Goal: Complete application form

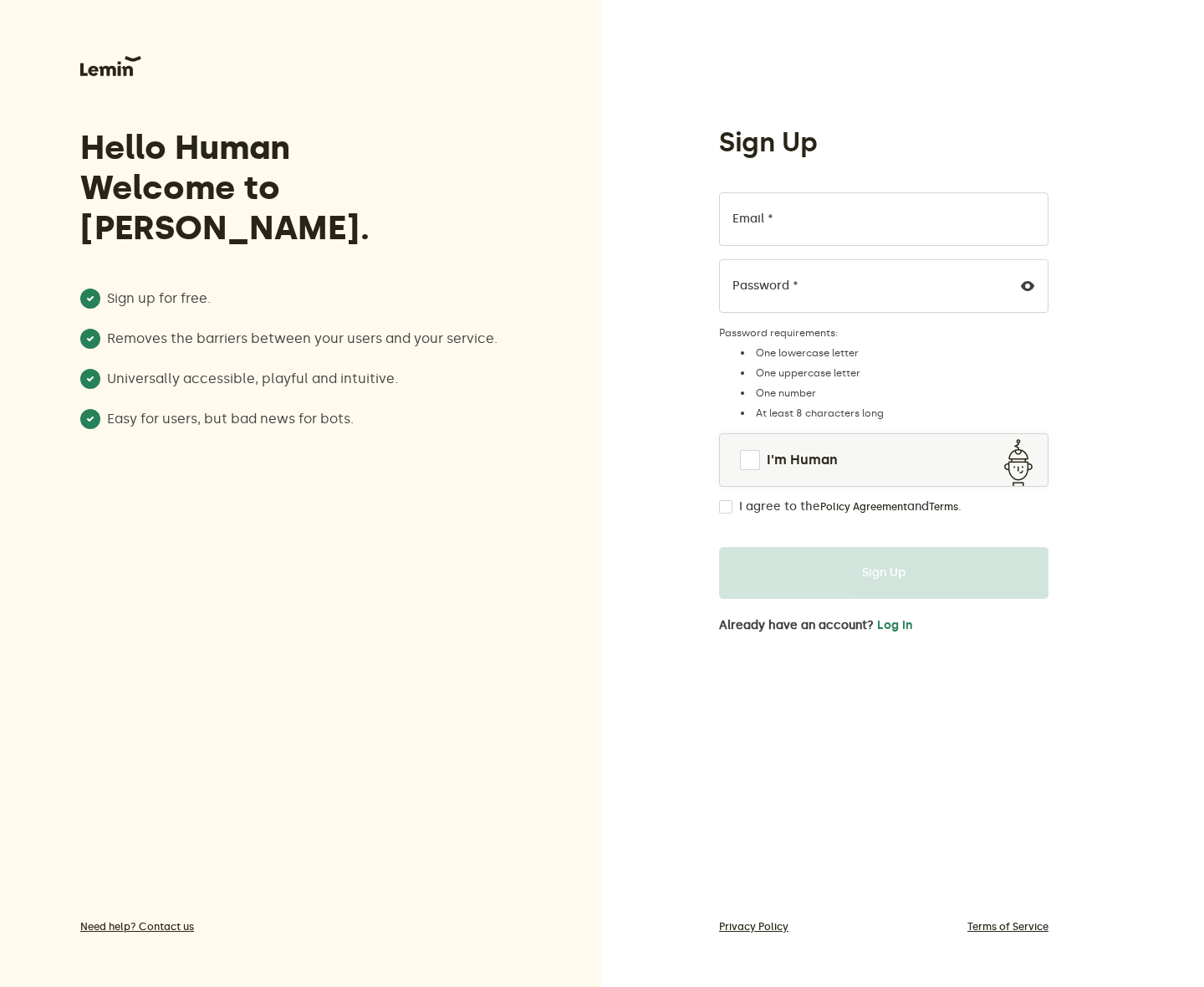
click at [716, 464] on div "Sign Up Email * Password * Password requirements: One lowercase letter One uppe…" at bounding box center [884, 379] width 356 height 507
click at [742, 460] on span at bounding box center [750, 460] width 20 height 20
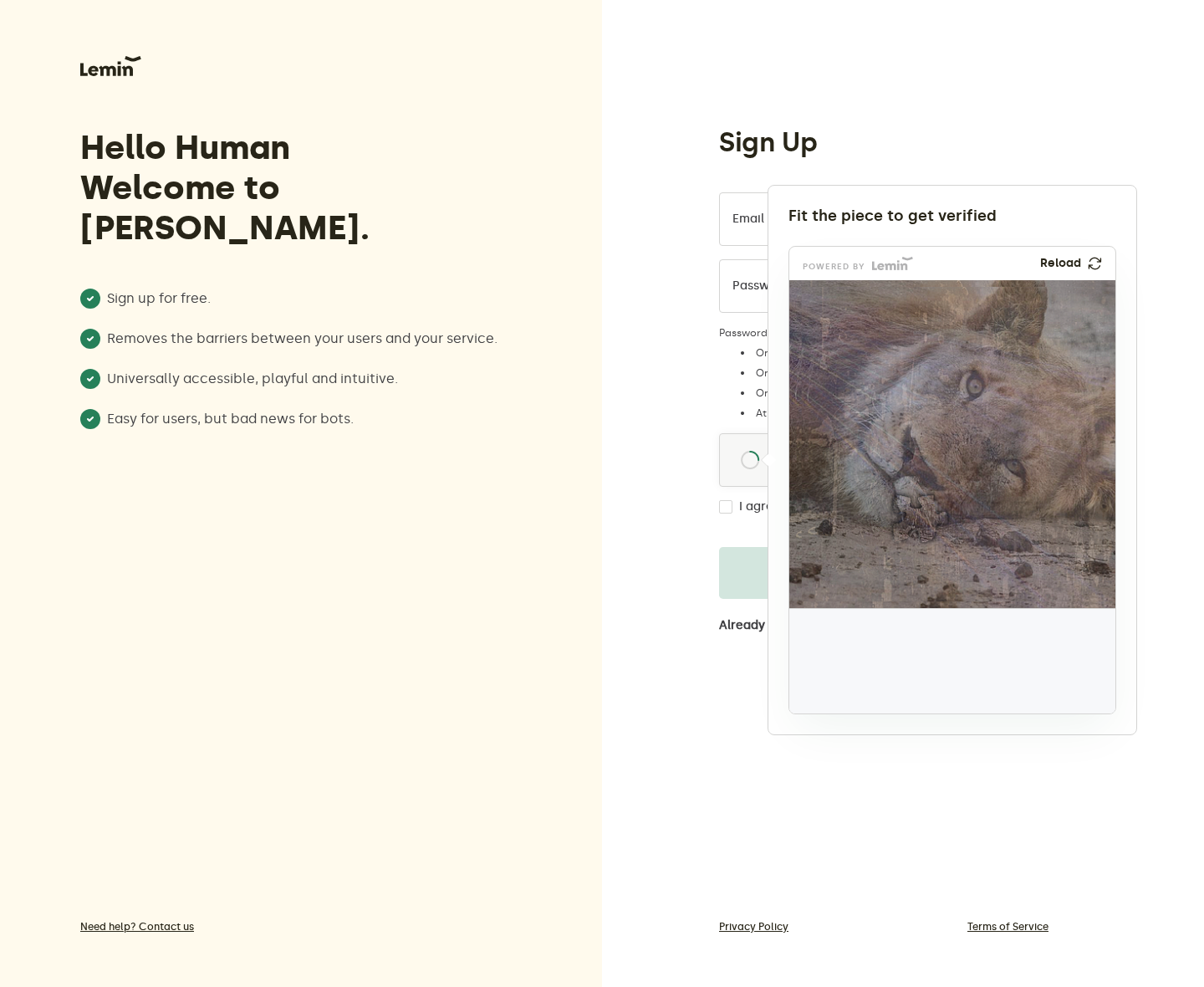
drag, startPoint x: 872, startPoint y: 665, endPoint x: 926, endPoint y: 542, distance: 134.3
click at [926, 542] on img at bounding box center [809, 629] width 541 height 328
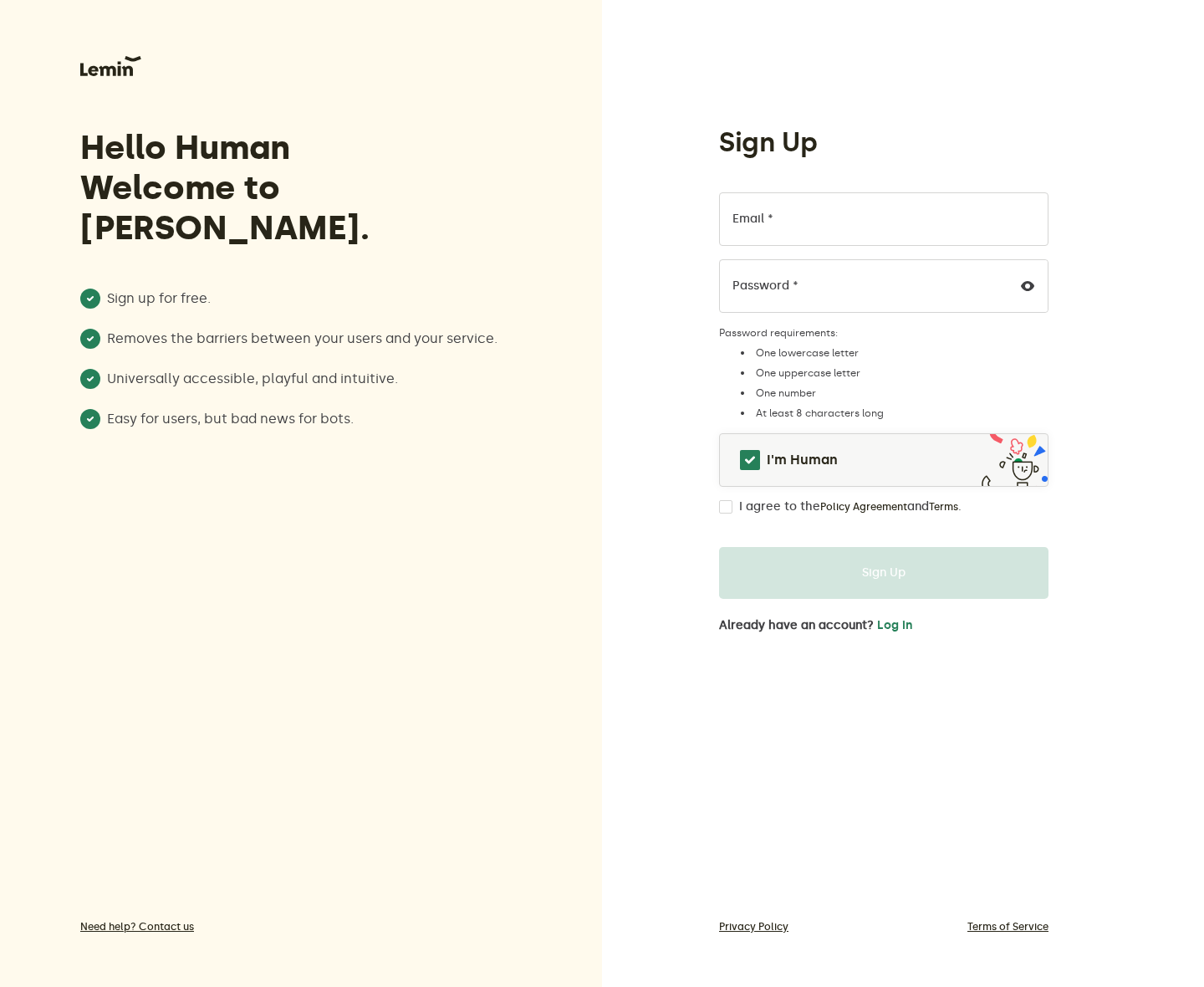
click at [776, 512] on label "I agree to the Policy Agreement and Terms ." at bounding box center [851, 507] width 222 height 13
click at [733, 512] on input "I agree to the Policy Agreement and Terms ." at bounding box center [726, 507] width 13 height 13
click at [776, 512] on label "I agree to the Policy Agreement and Terms ." at bounding box center [851, 507] width 222 height 13
click at [733, 512] on input "I agree to the Policy Agreement and Terms ." at bounding box center [726, 507] width 13 height 13
checkbox input "false"
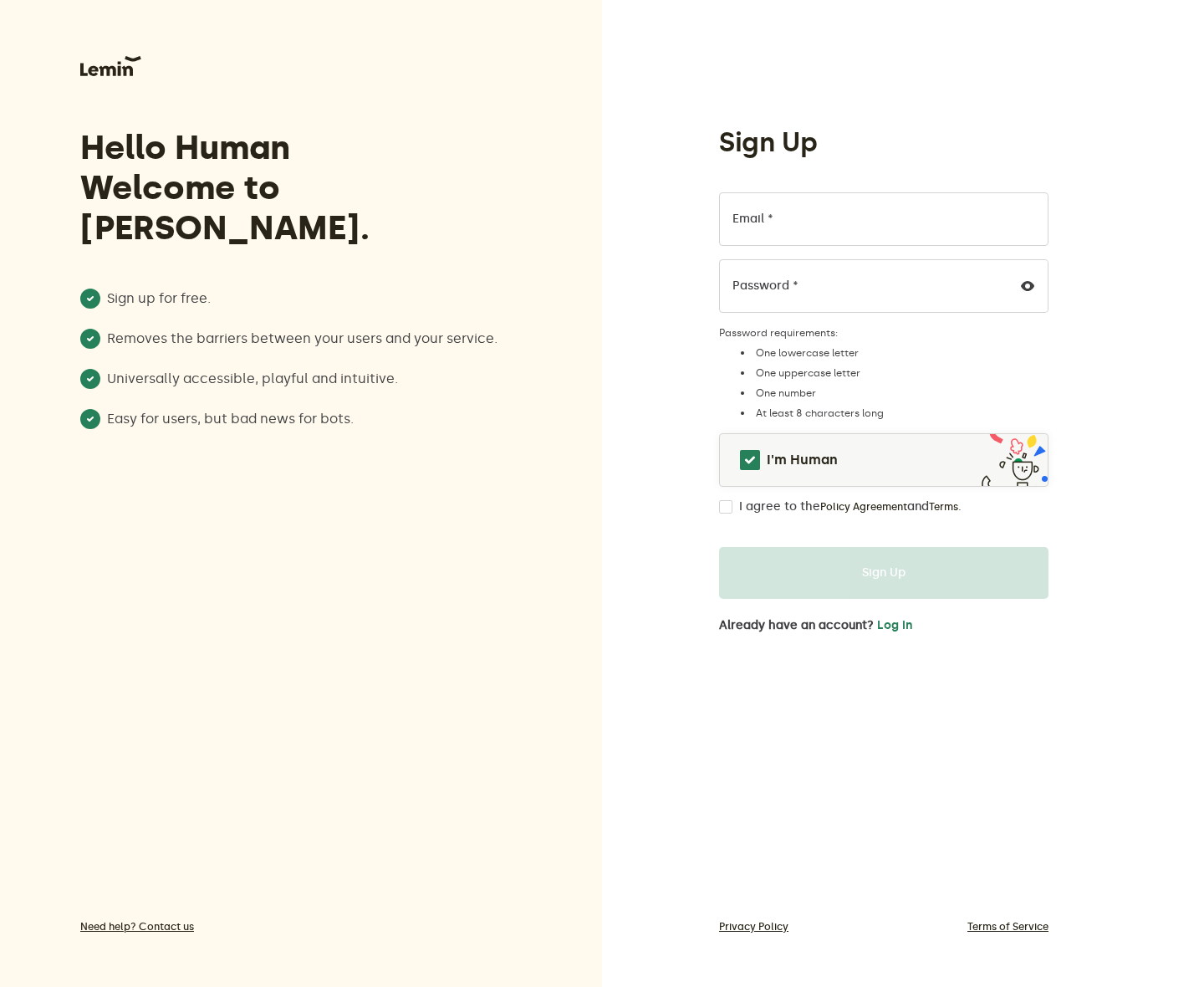
click at [689, 581] on div "Sign Up Email * Password * Password requirements: One lowercase letter One uppe…" at bounding box center [903, 494] width 602 height 987
click at [764, 471] on link "I'm Human" at bounding box center [884, 460] width 328 height 40
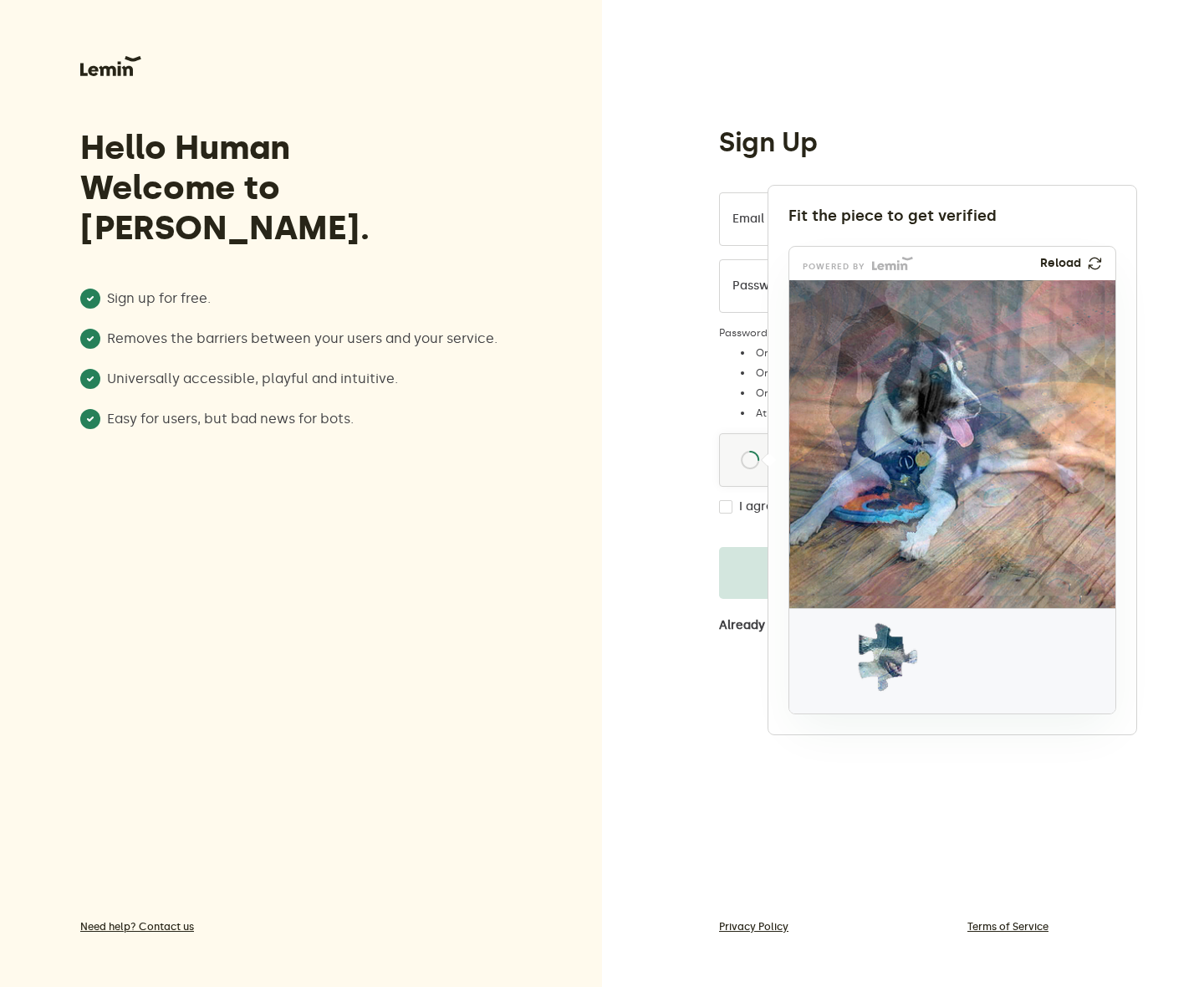
drag, startPoint x: 852, startPoint y: 666, endPoint x: 886, endPoint y: 669, distance: 34.1
click at [886, 669] on img at bounding box center [777, 768] width 541 height 328
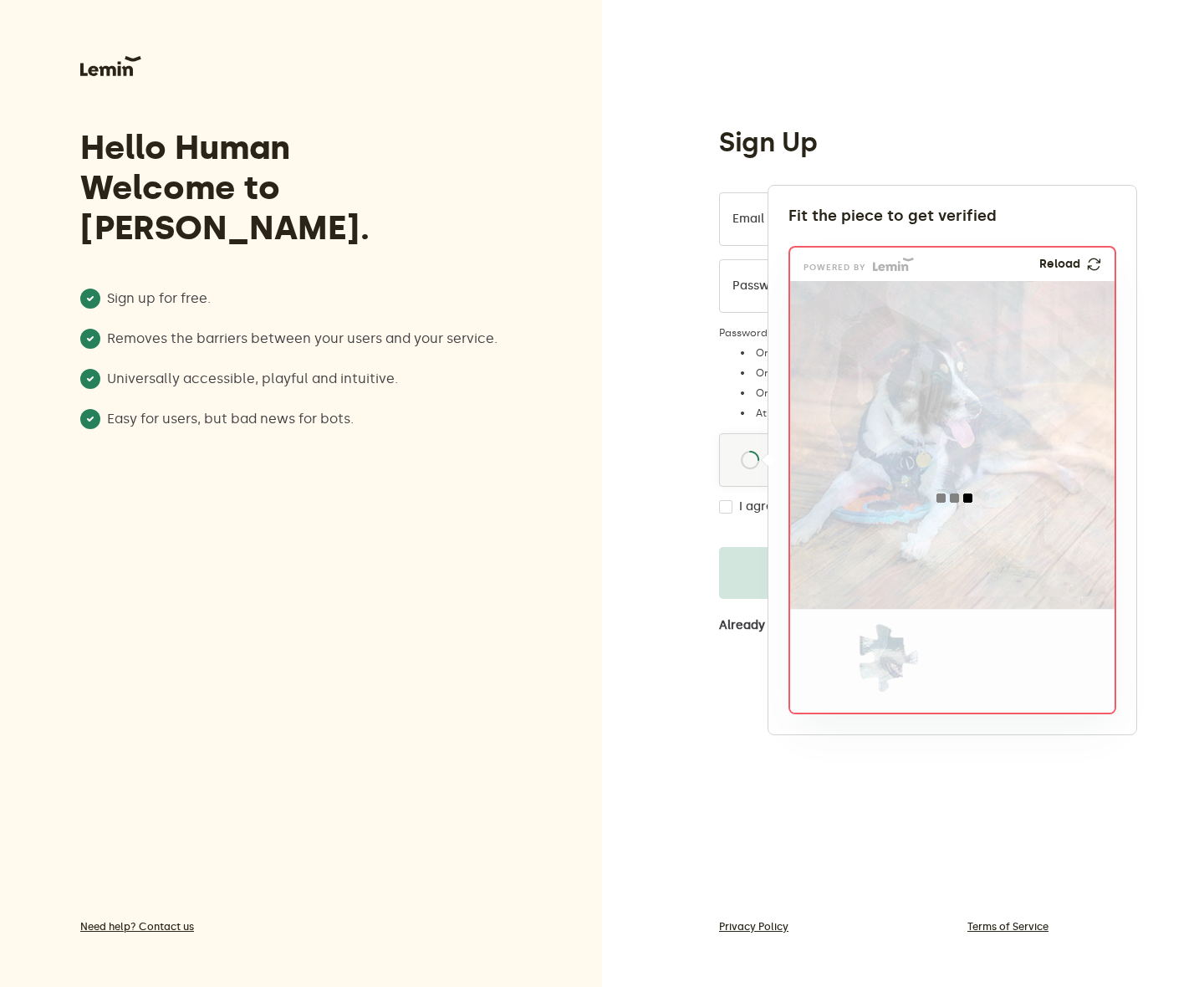
click at [939, 644] on div at bounding box center [954, 497] width 328 height 434
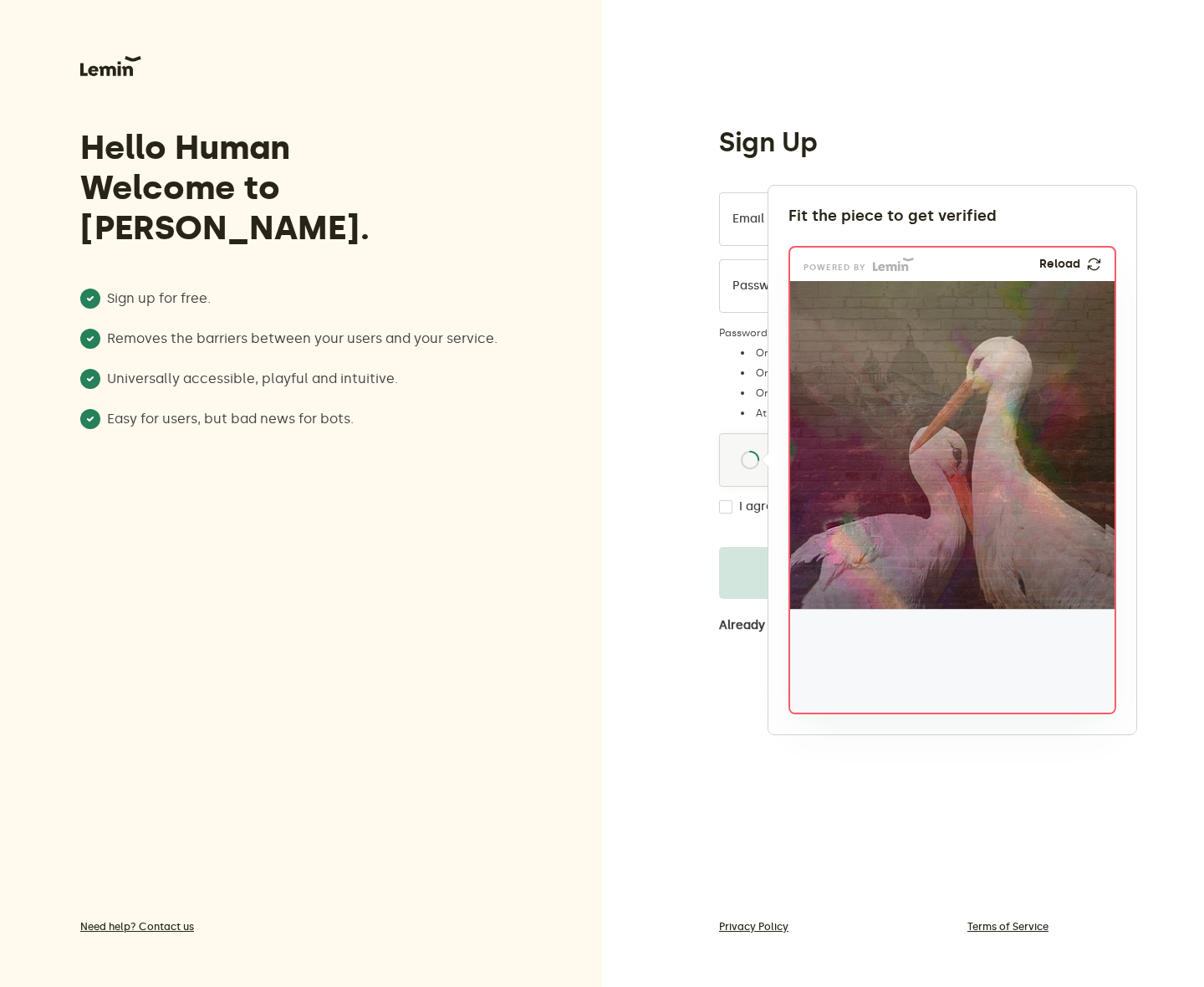
drag, startPoint x: 860, startPoint y: 666, endPoint x: 866, endPoint y: 544, distance: 122.1
click at [866, 544] on img at bounding box center [737, 654] width 541 height 328
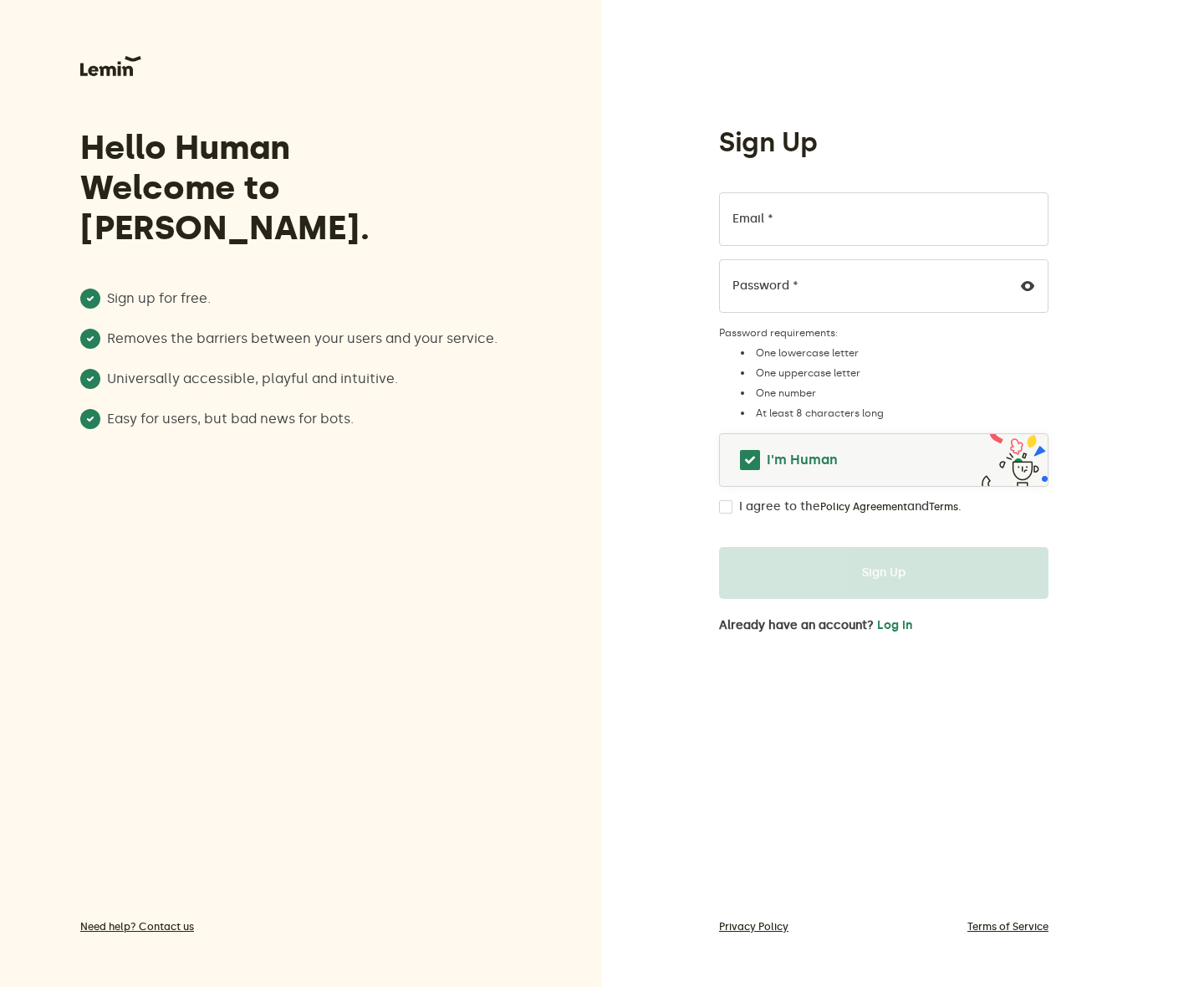
click at [815, 459] on span "I'm Human" at bounding box center [803, 460] width 71 height 20
click at [782, 470] on link "I'm Human" at bounding box center [884, 460] width 328 height 40
click at [743, 462] on span at bounding box center [750, 460] width 23 height 23
click at [750, 465] on span at bounding box center [750, 460] width 23 height 23
click at [735, 766] on div "Sign Up Email * Password * Password requirements: One lowercase letter One uppe…" at bounding box center [884, 522] width 329 height 794
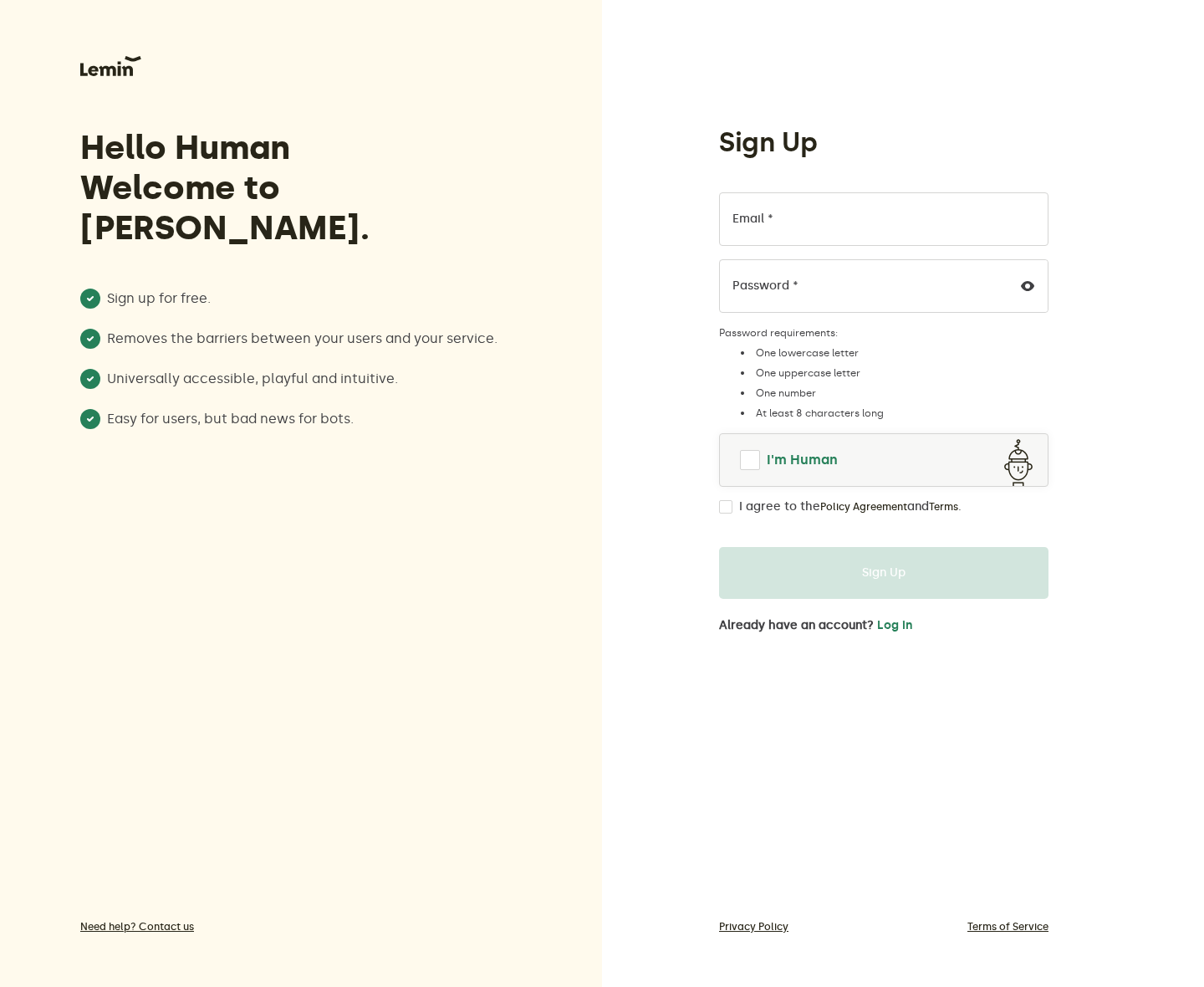
click at [738, 471] on link "I'm Human" at bounding box center [884, 460] width 328 height 40
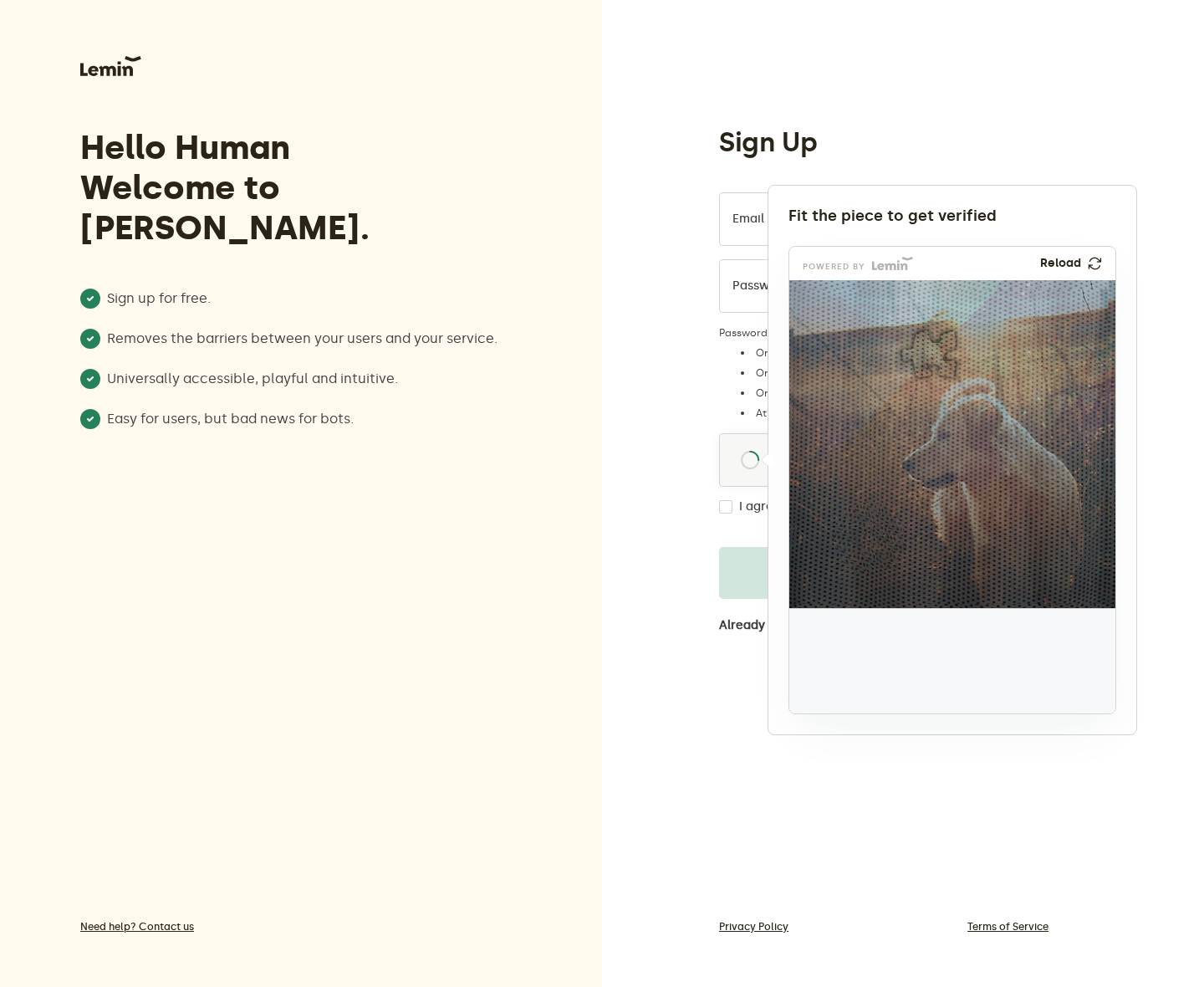
drag, startPoint x: 860, startPoint y: 694, endPoint x: 943, endPoint y: 382, distance: 322.9
click at [943, 382] on img at bounding box center [818, 465] width 541 height 328
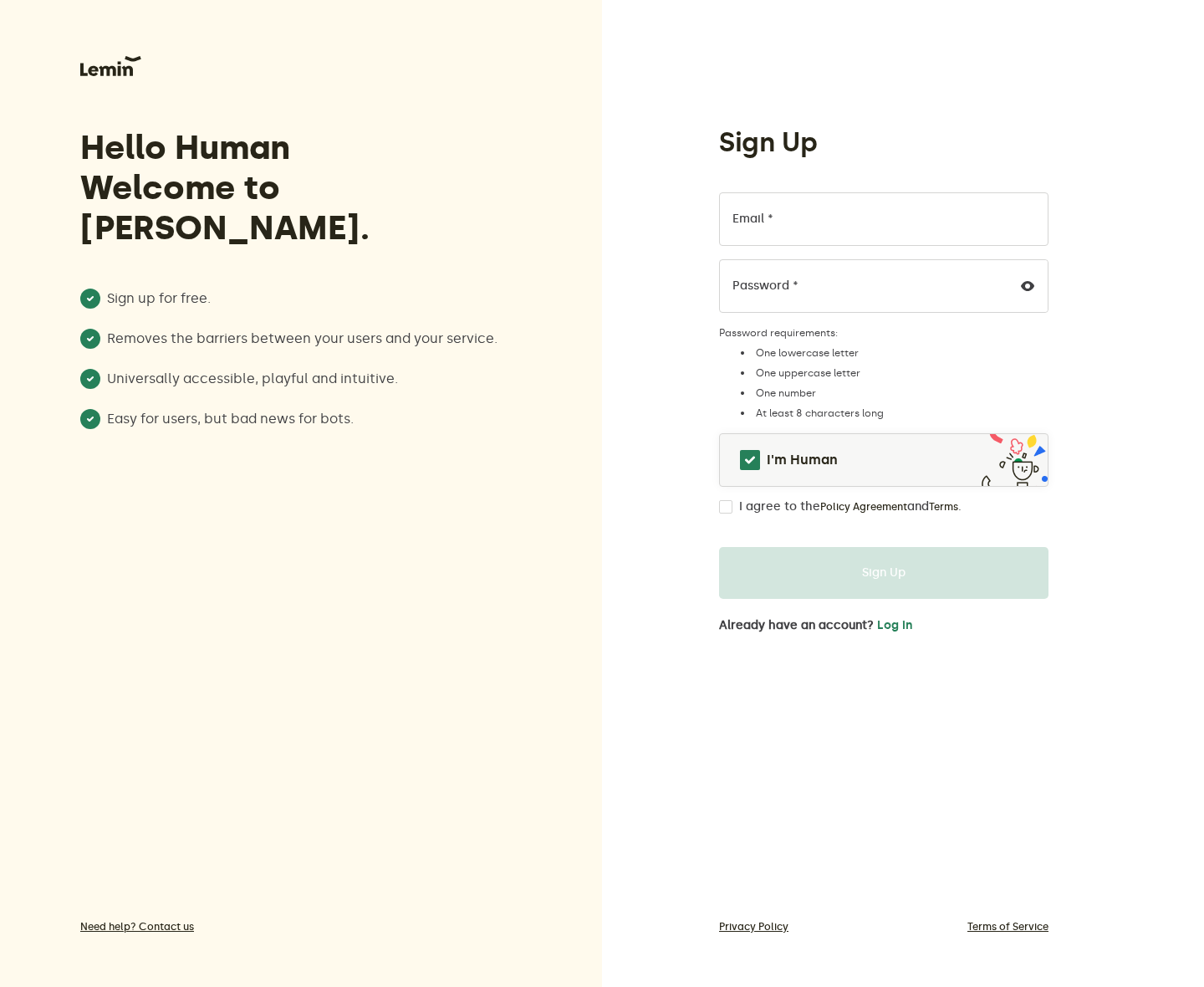
click at [845, 762] on div "Sign Up Email * Password * Password requirements: One lowercase letter One uppe…" at bounding box center [884, 522] width 329 height 794
click at [860, 794] on div "Sign Up Email * Password * Password requirements: One lowercase letter One uppe…" at bounding box center [884, 522] width 329 height 794
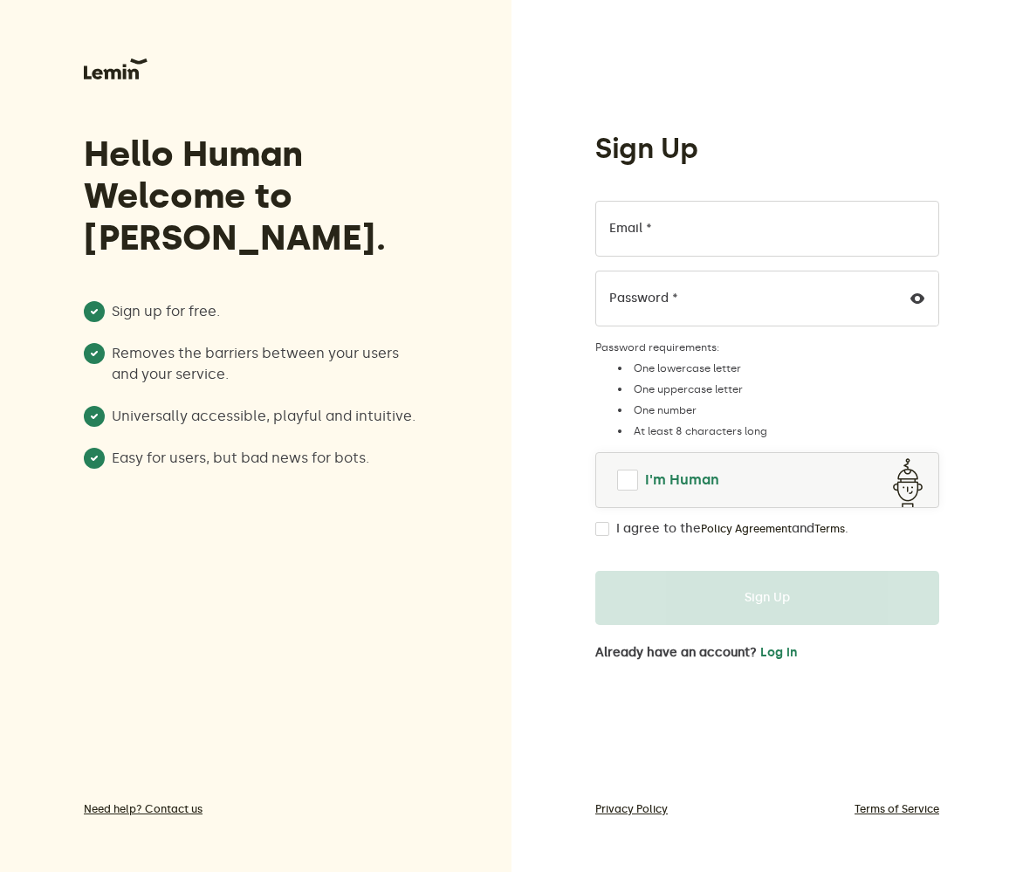
click at [655, 489] on span "I'm Human" at bounding box center [682, 480] width 74 height 21
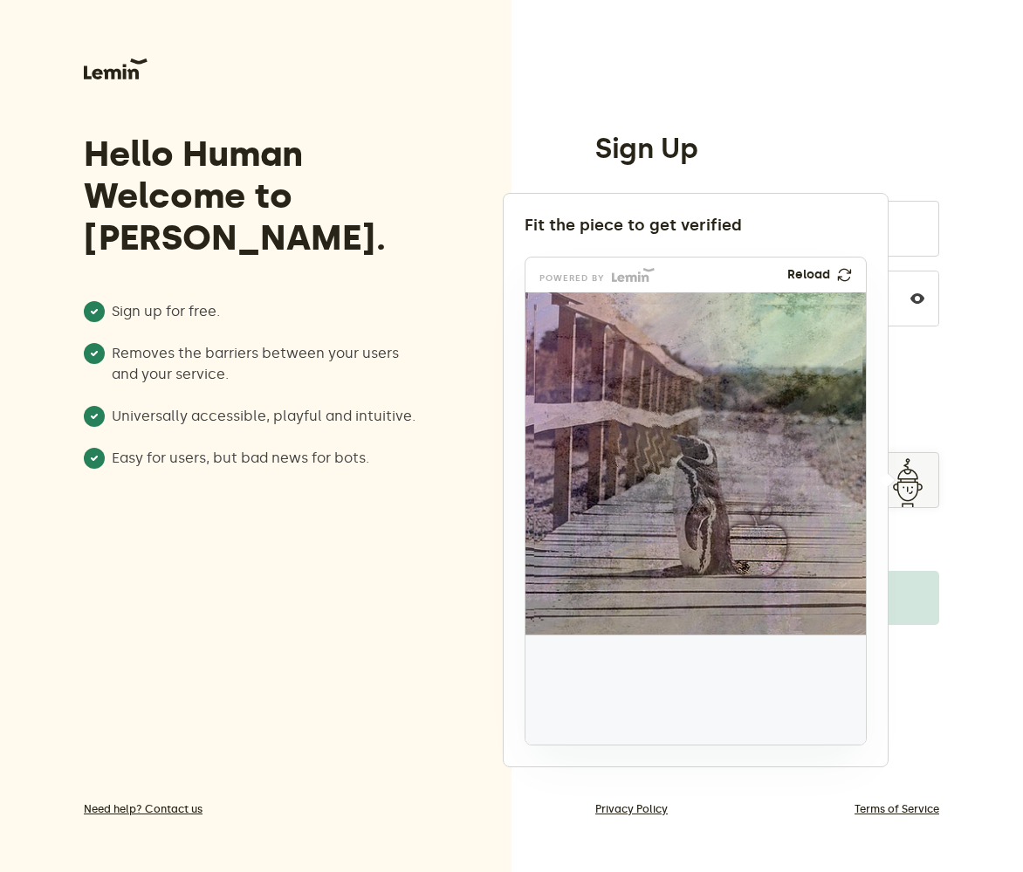
drag, startPoint x: 630, startPoint y: 677, endPoint x: 781, endPoint y: 545, distance: 201.2
click at [781, 545] on img at bounding box center [641, 656] width 565 height 342
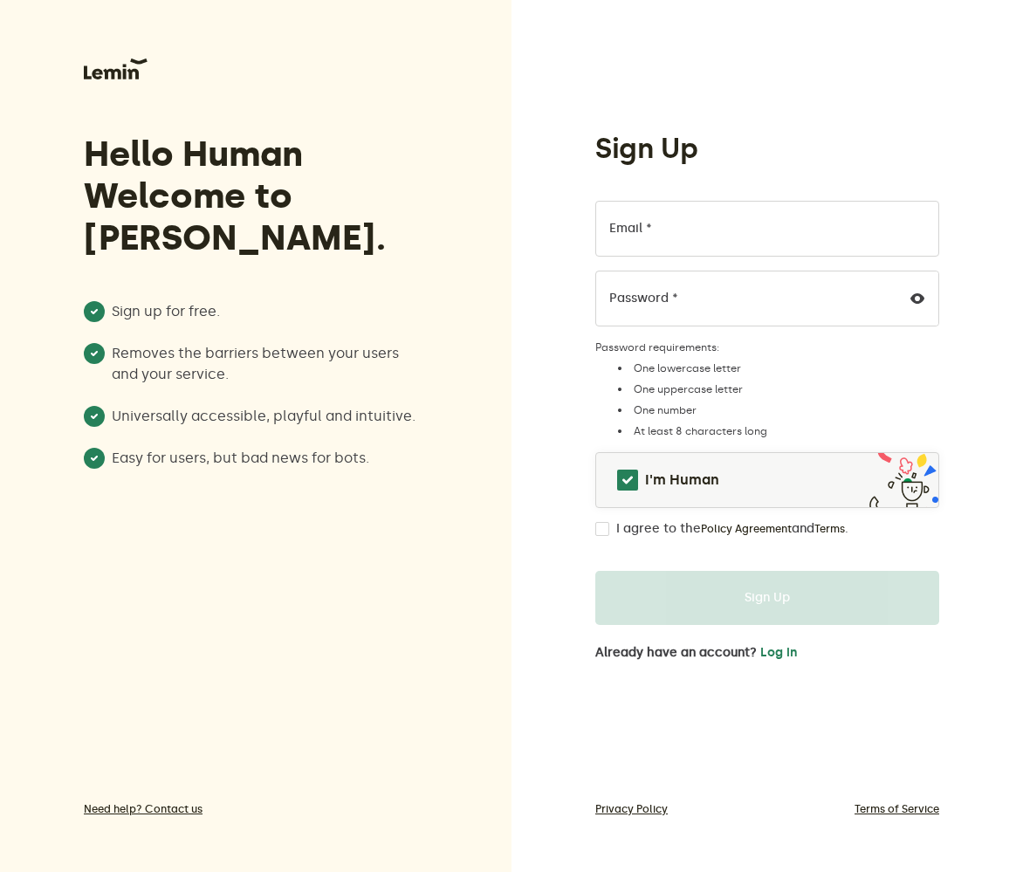
click at [422, 600] on div "Hello Human Welcome to [PERSON_NAME]. Sign up for free. Removes the barriers be…" at bounding box center [256, 436] width 512 height 872
click at [368, 488] on div "Hello Human Welcome to [PERSON_NAME]. Sign up for free. Removes the barriers be…" at bounding box center [256, 436] width 512 height 872
